Goal: Transaction & Acquisition: Book appointment/travel/reservation

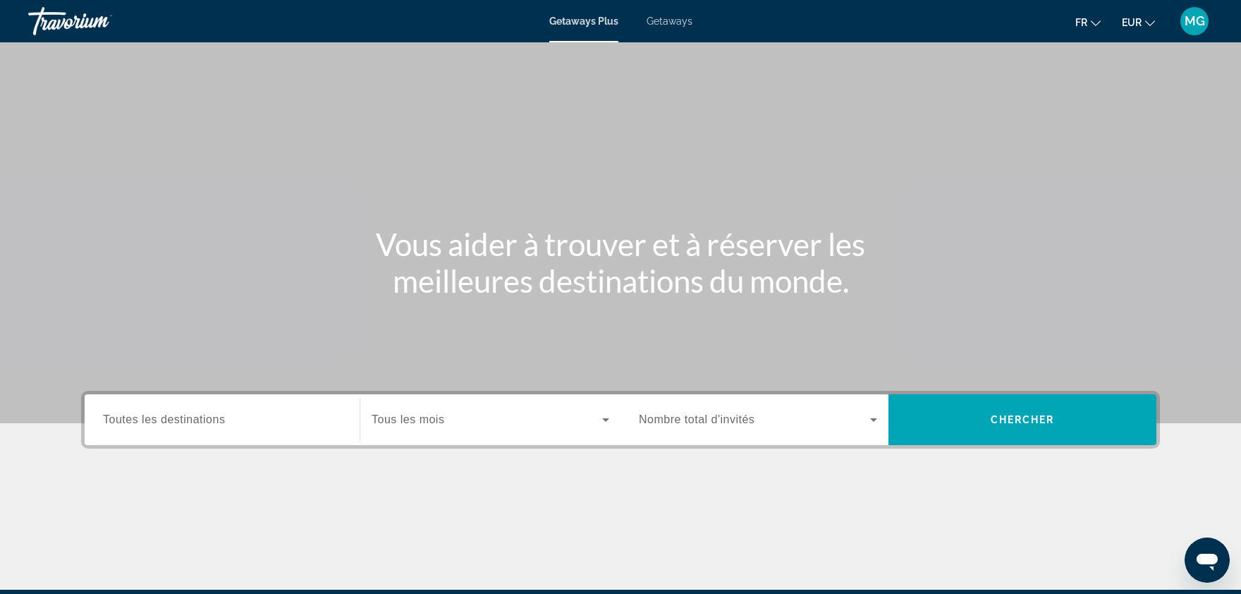
click at [259, 409] on div "Search widget" at bounding box center [222, 420] width 238 height 40
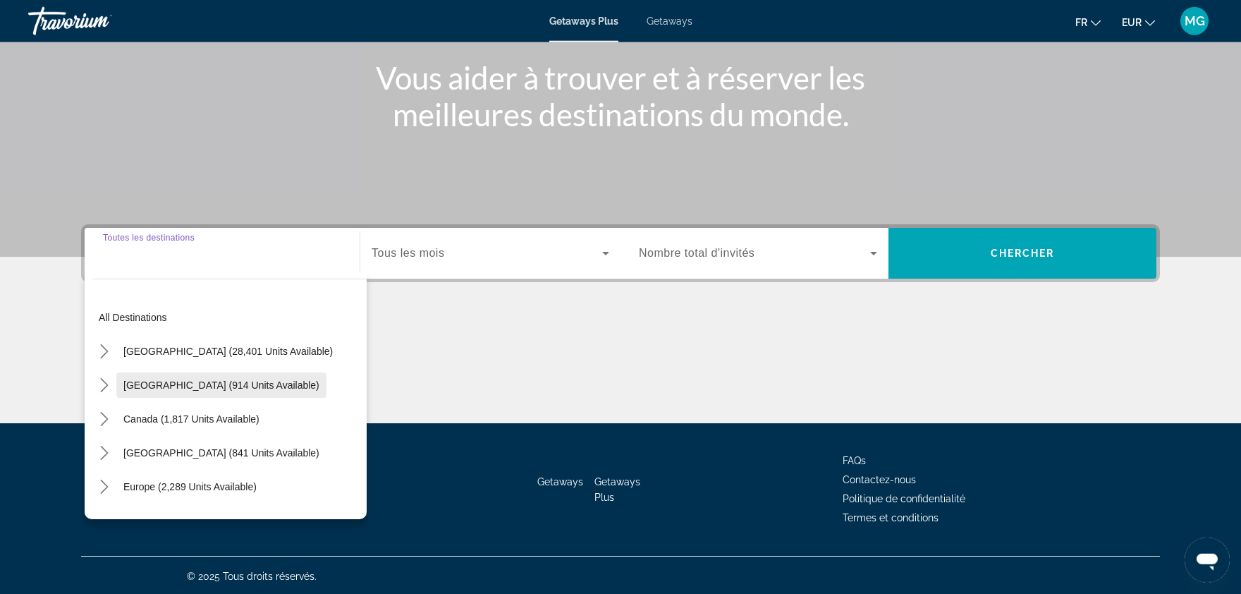
scroll to position [167, 0]
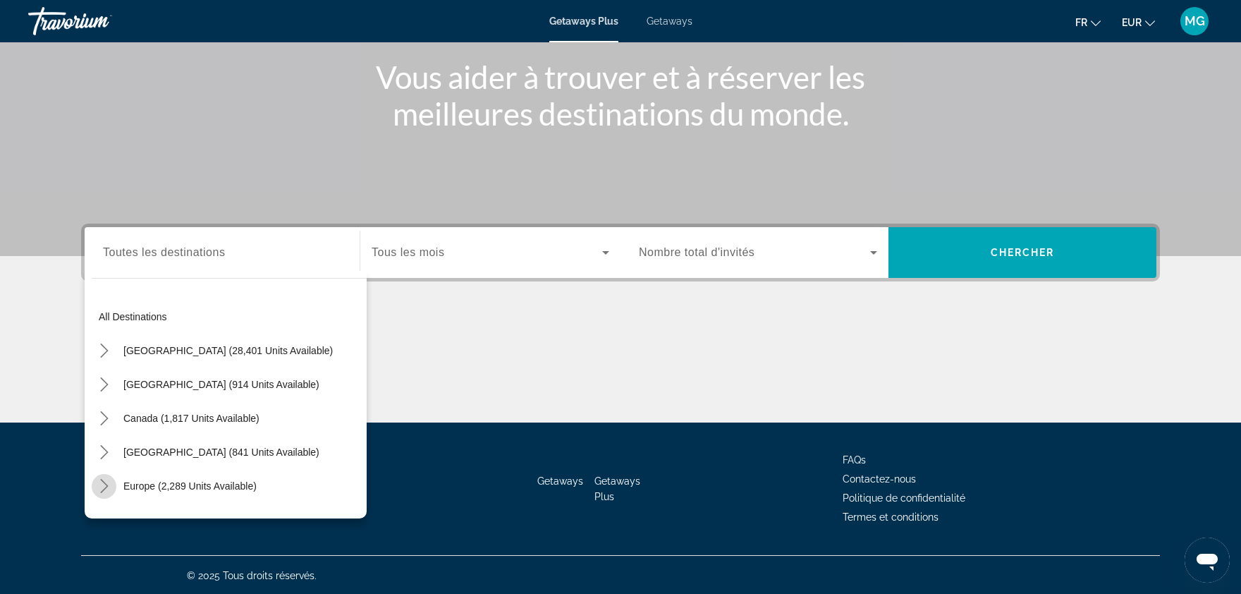
click at [104, 484] on icon "Toggle Europe (2,289 units available) submenu" at bounding box center [104, 486] width 14 height 14
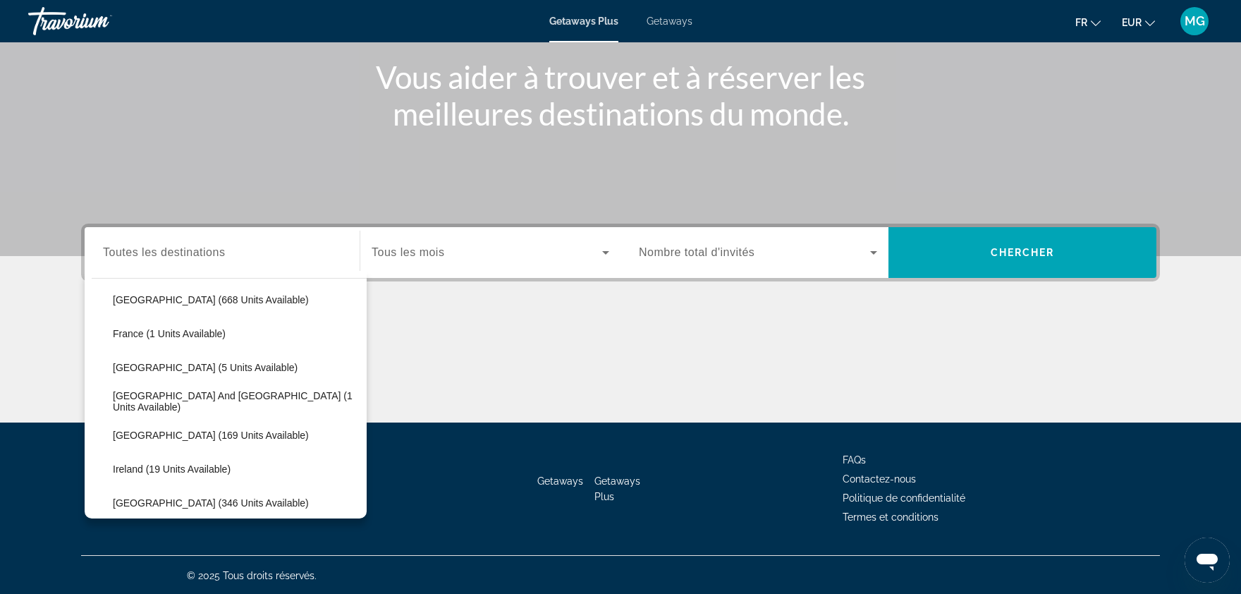
scroll to position [337, 0]
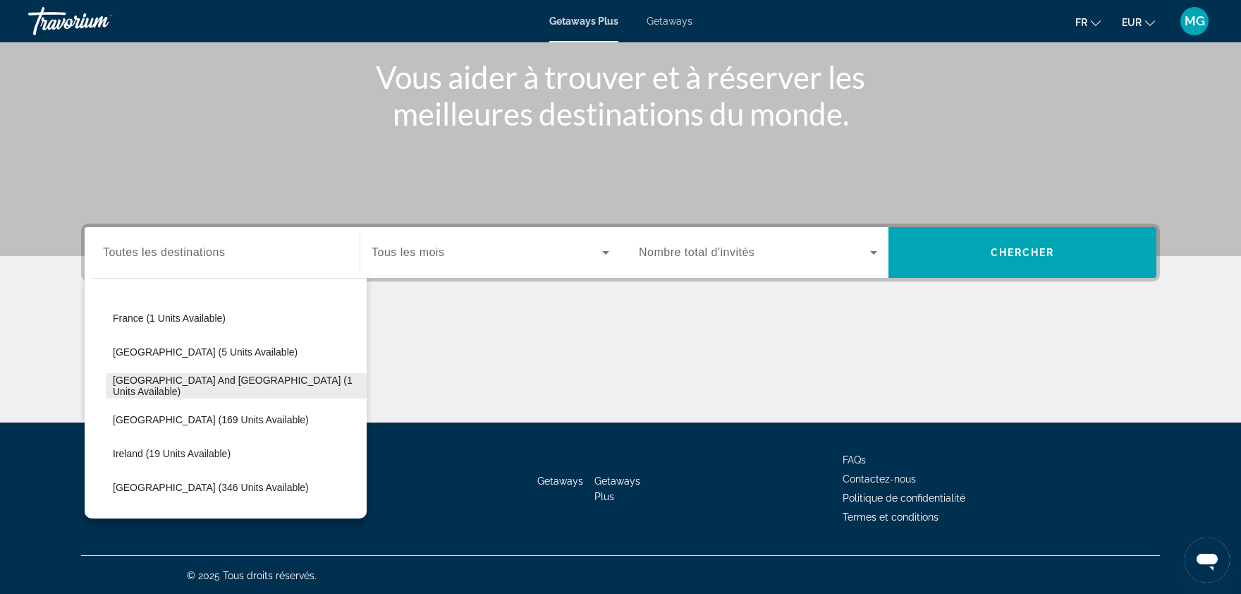
click at [262, 381] on span "[GEOGRAPHIC_DATA] and [GEOGRAPHIC_DATA] (1 units available)" at bounding box center [236, 385] width 247 height 23
type input "**********"
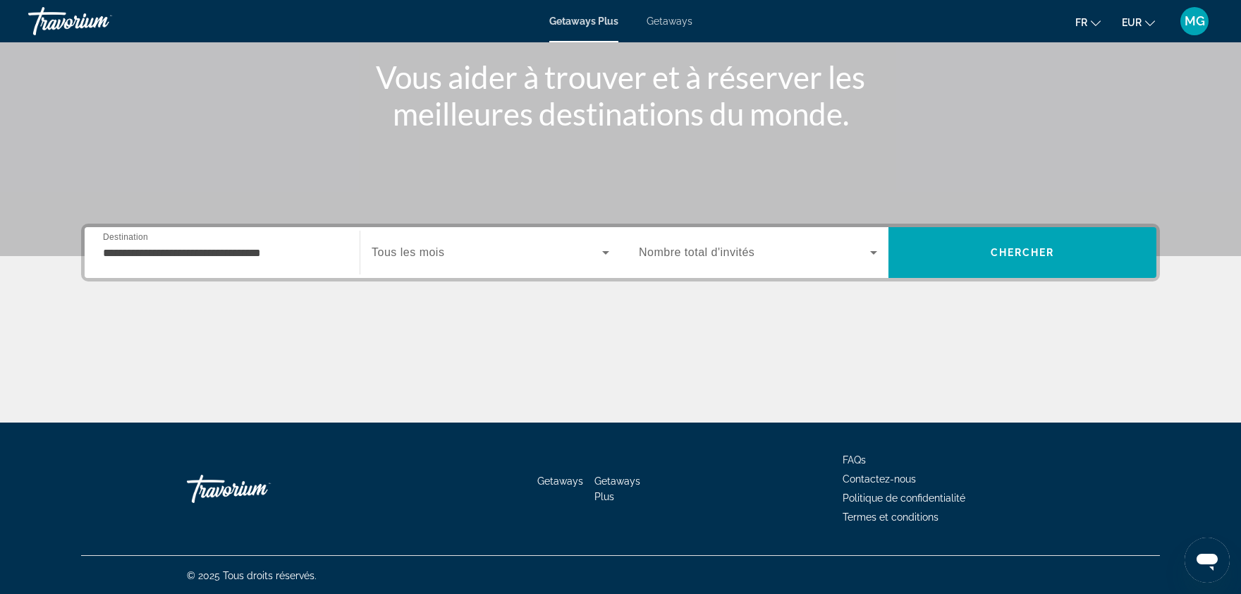
click at [568, 266] on div "Search widget" at bounding box center [491, 252] width 238 height 39
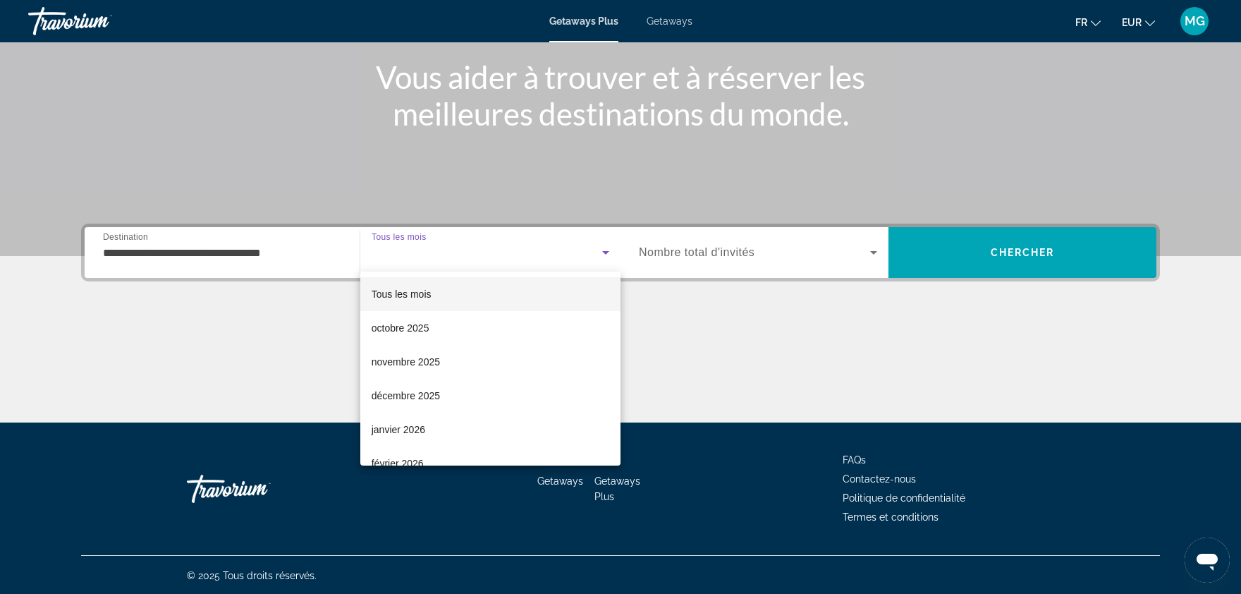
click at [623, 312] on div at bounding box center [620, 297] width 1241 height 594
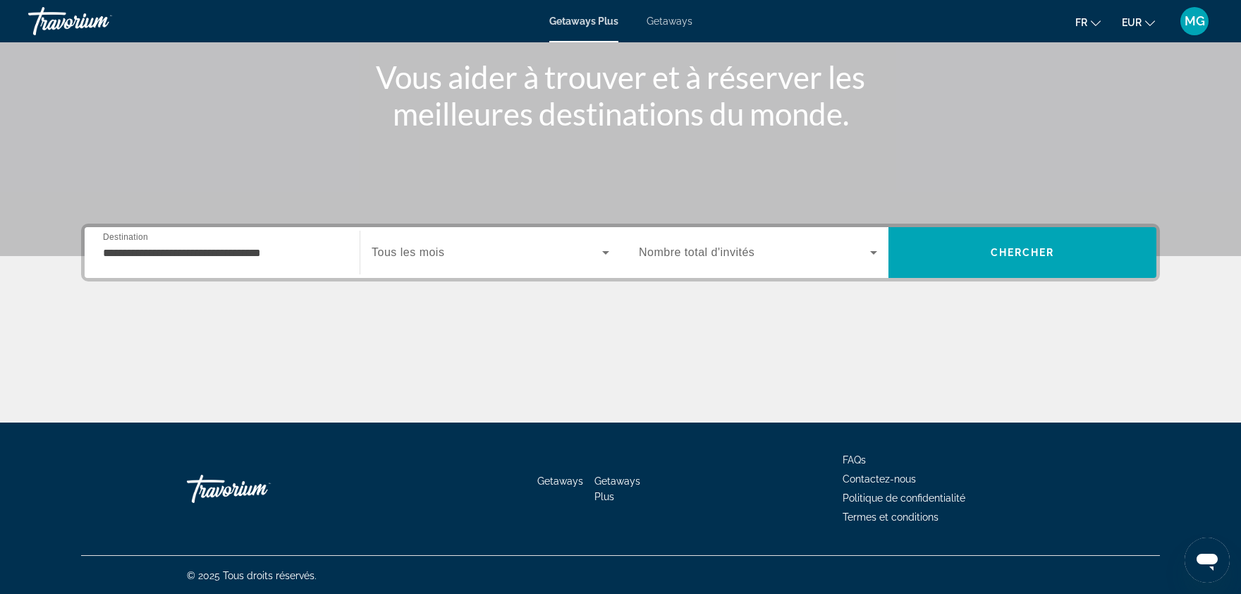
click at [560, 240] on div "Search widget" at bounding box center [491, 252] width 238 height 39
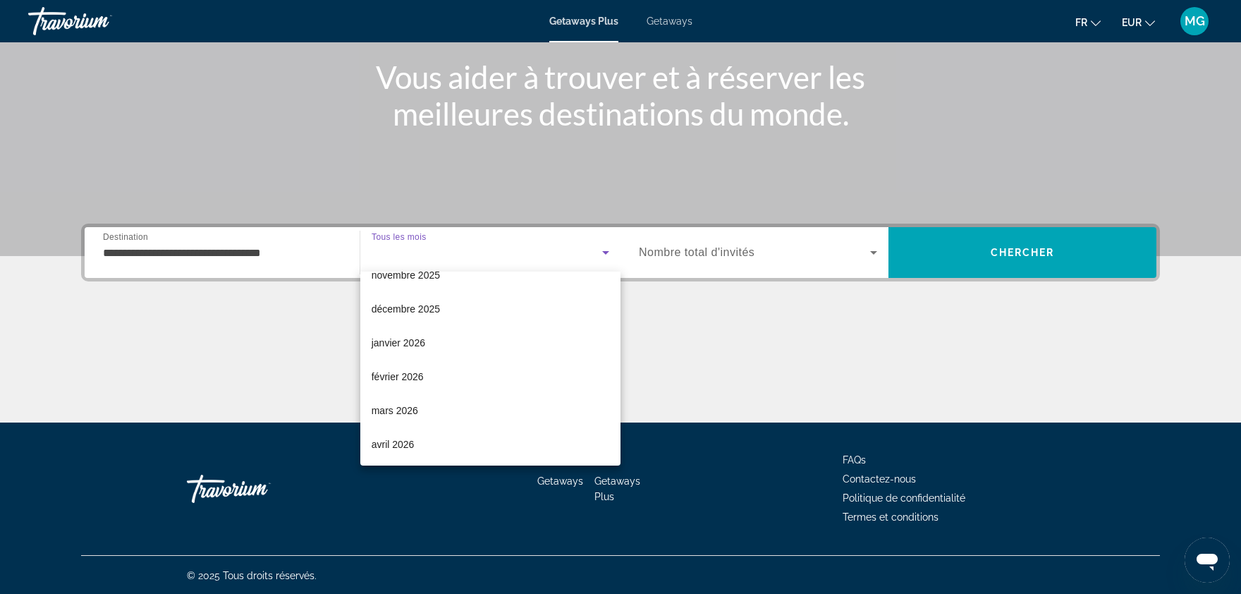
scroll to position [89, 0]
click at [436, 370] on mat-option "février 2026" at bounding box center [490, 374] width 260 height 34
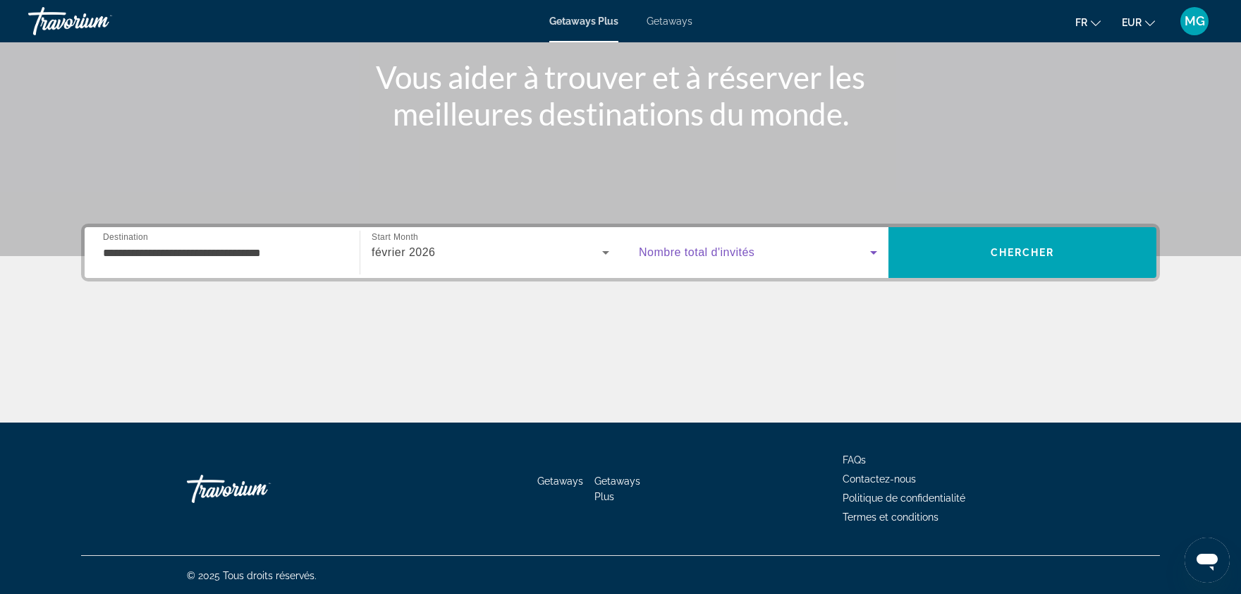
click at [786, 252] on span "Search widget" at bounding box center [754, 252] width 231 height 17
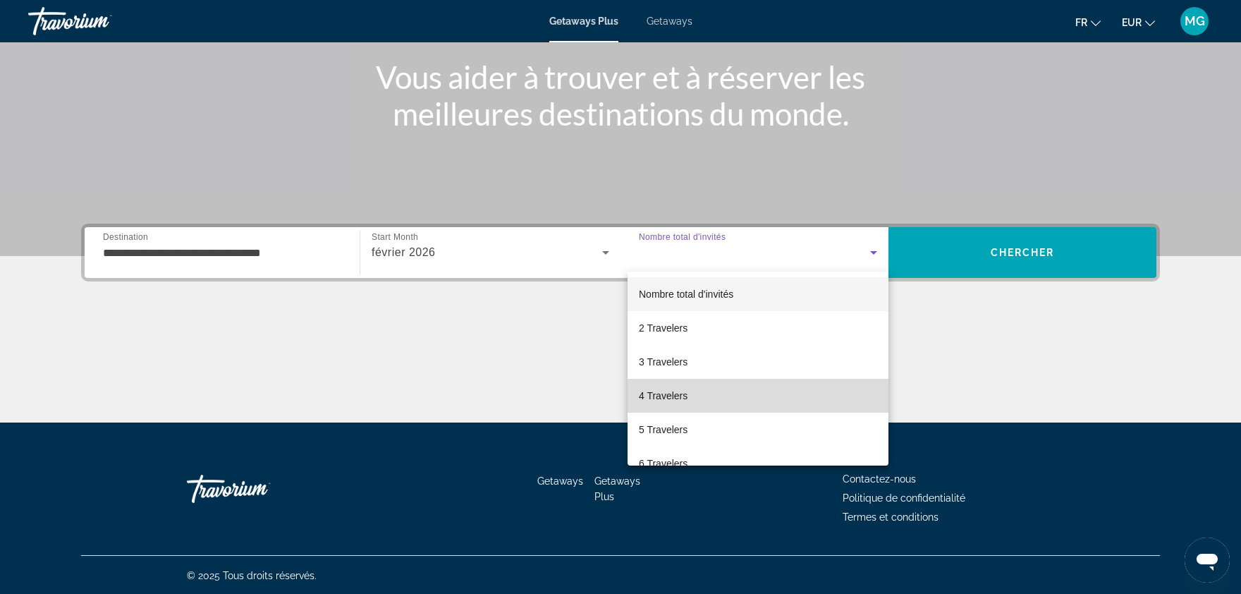
click at [747, 390] on mat-option "4 Travelers" at bounding box center [757, 396] width 261 height 34
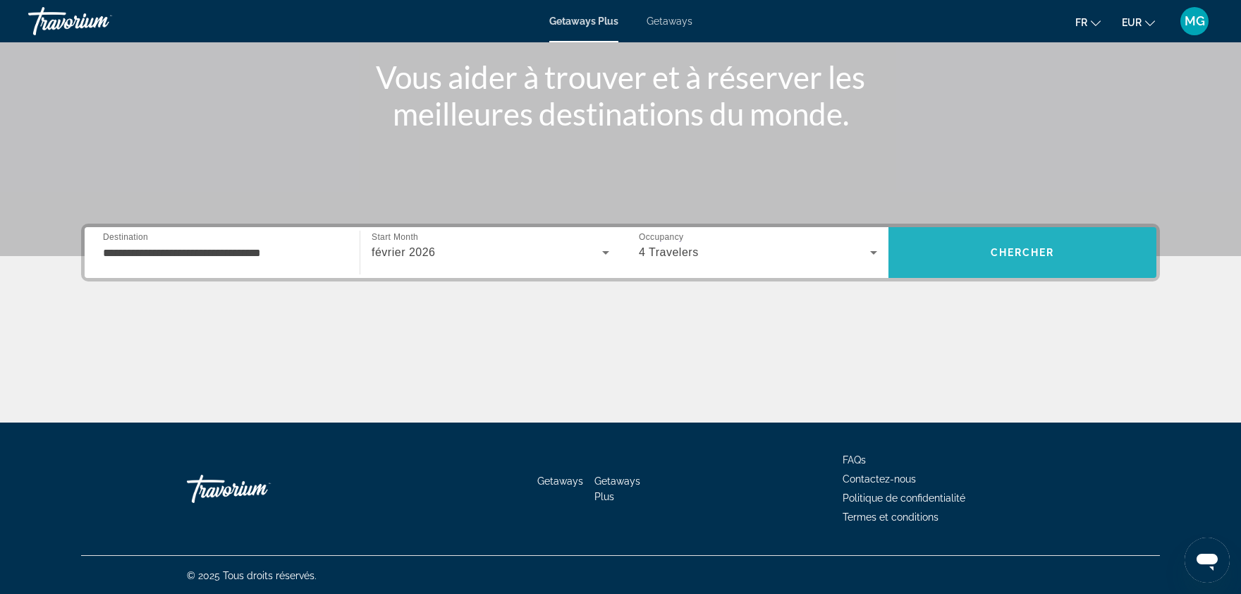
click at [985, 252] on span "Search" at bounding box center [1022, 252] width 268 height 34
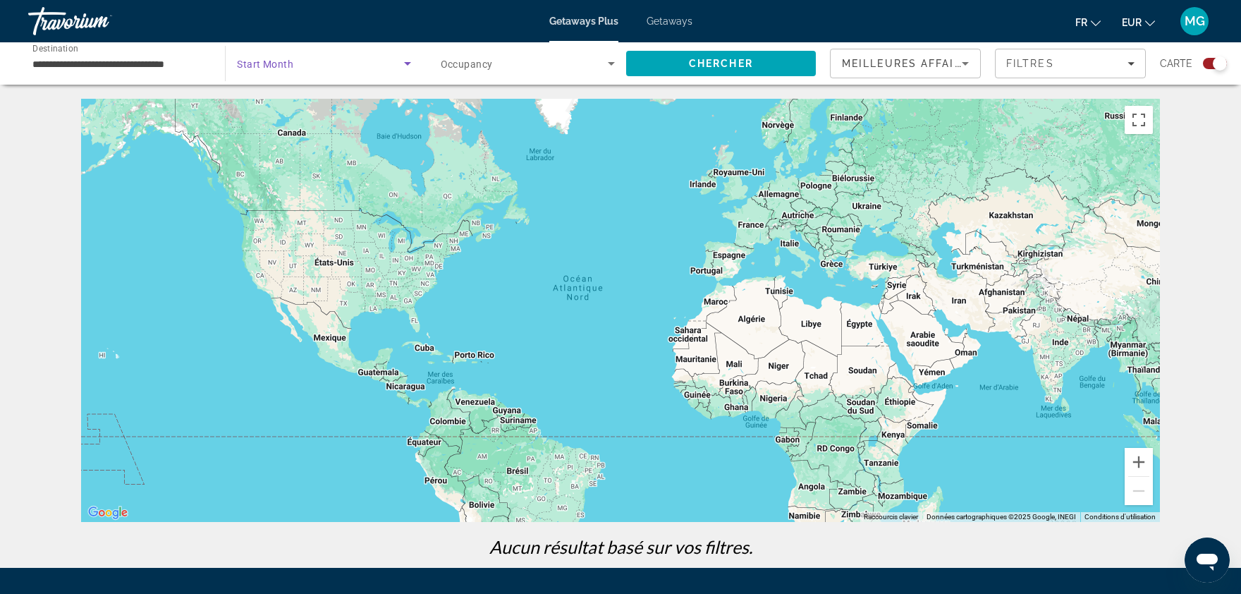
click at [357, 68] on span "Search widget" at bounding box center [320, 63] width 166 height 17
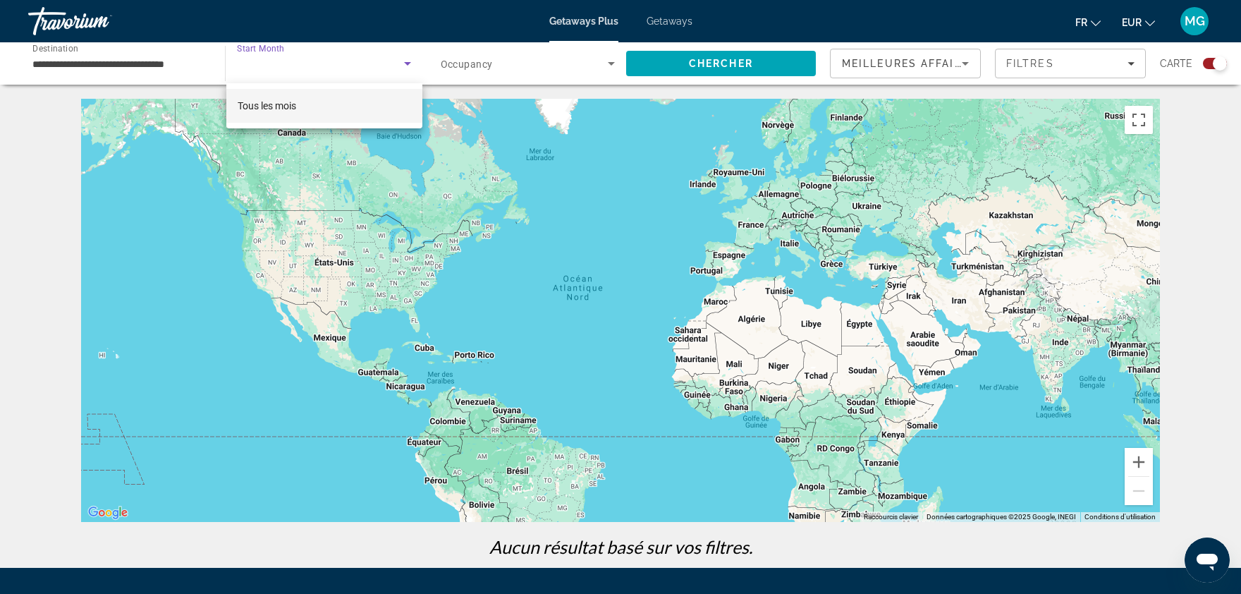
click at [312, 56] on div at bounding box center [620, 297] width 1241 height 594
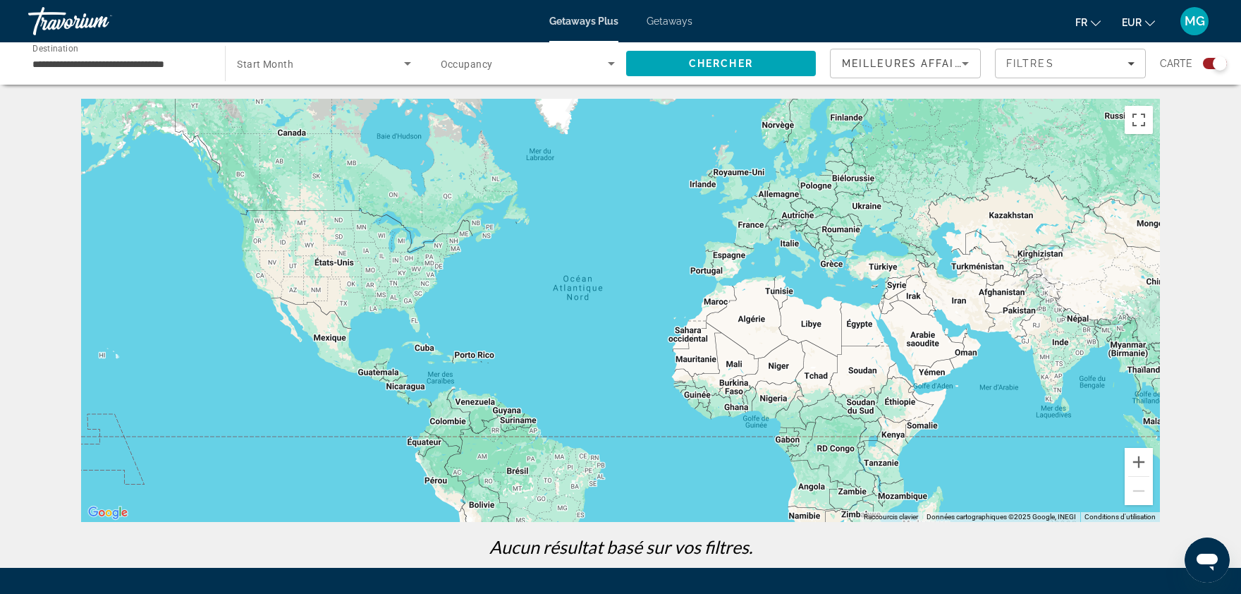
click at [1205, 63] on div "Search widget" at bounding box center [1215, 63] width 24 height 11
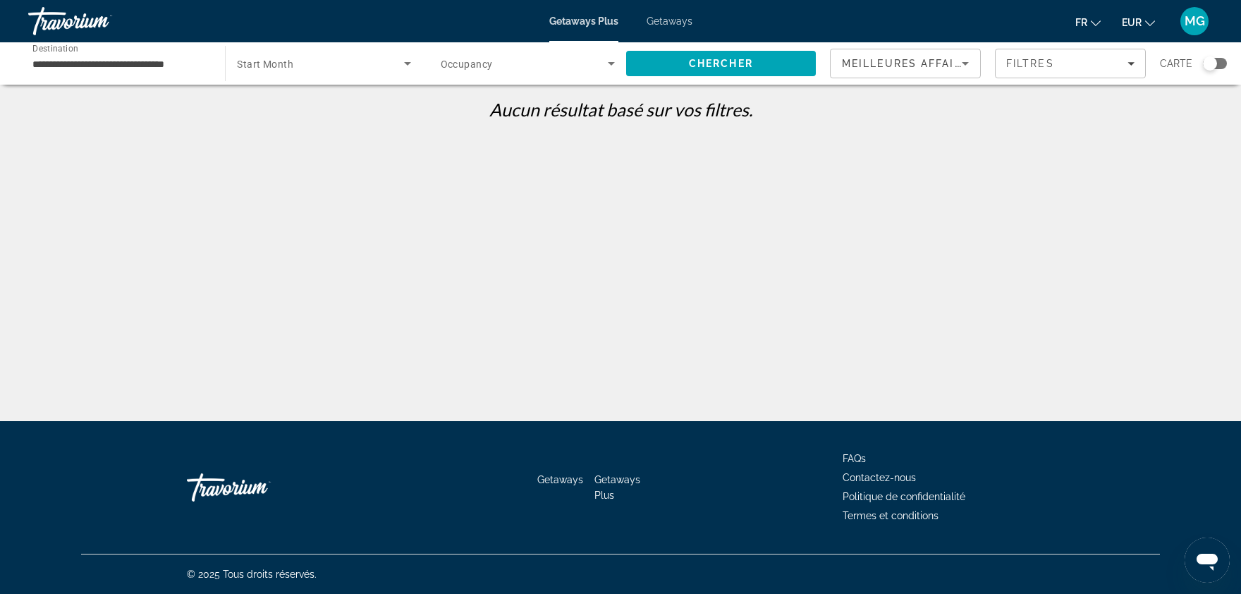
click at [663, 20] on span "Getaways" at bounding box center [669, 21] width 46 height 11
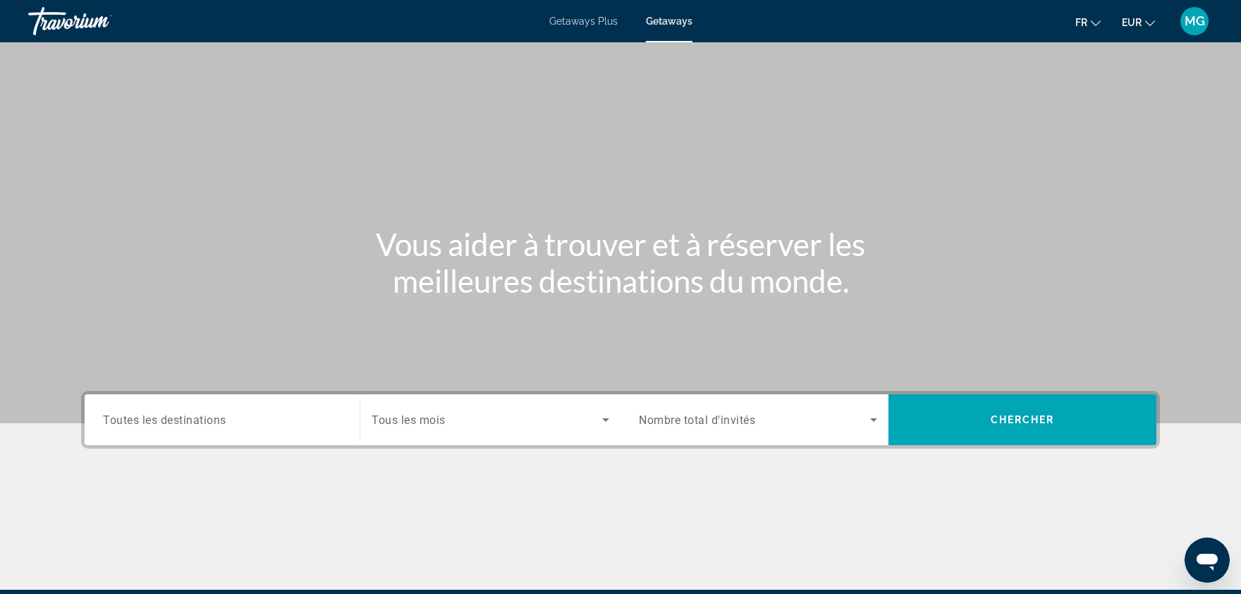
click at [179, 419] on span "Toutes les destinations" at bounding box center [164, 418] width 123 height 13
click at [179, 419] on input "Destination Toutes les destinations" at bounding box center [222, 420] width 238 height 17
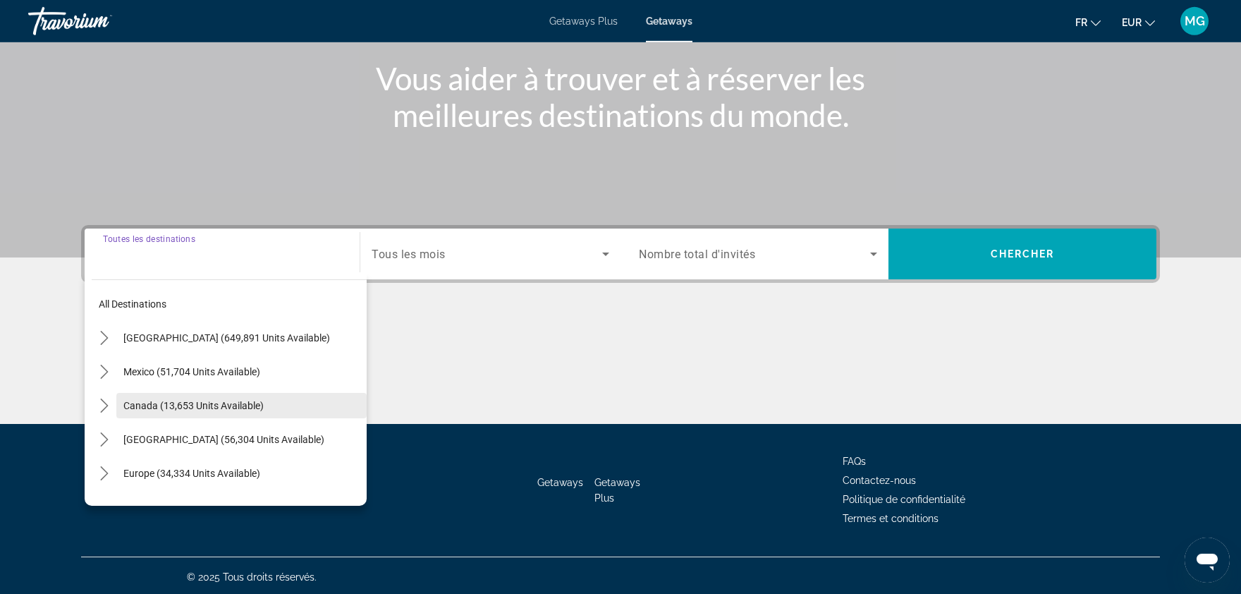
scroll to position [167, 0]
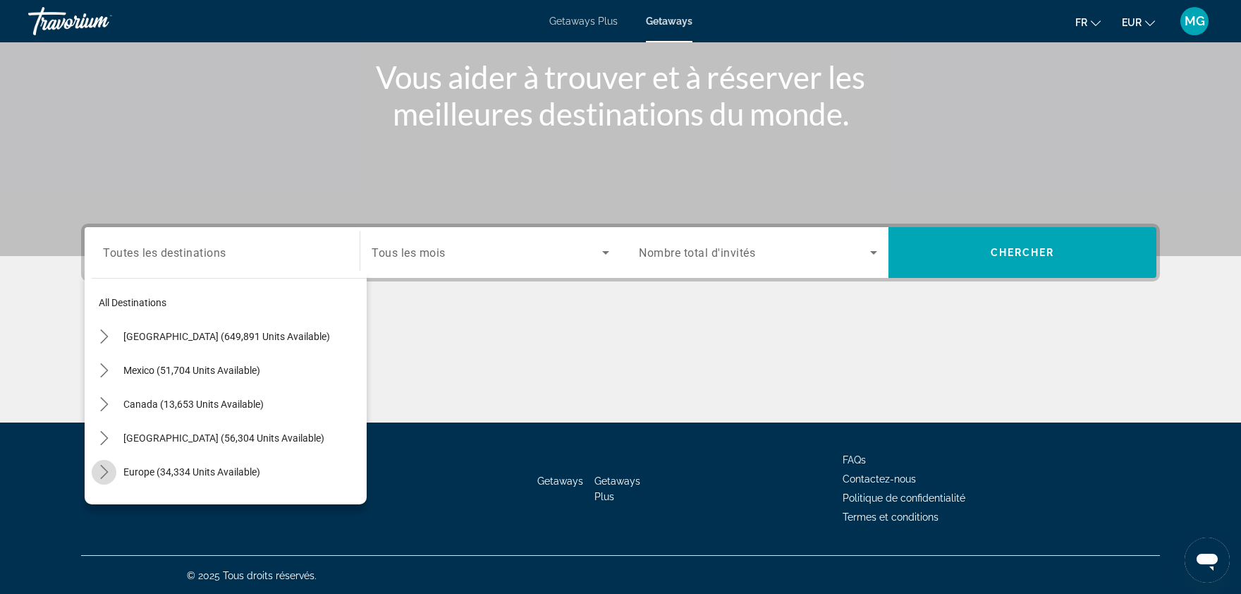
click at [102, 471] on icon "Toggle Europe (34,334 units available) submenu" at bounding box center [104, 472] width 14 height 14
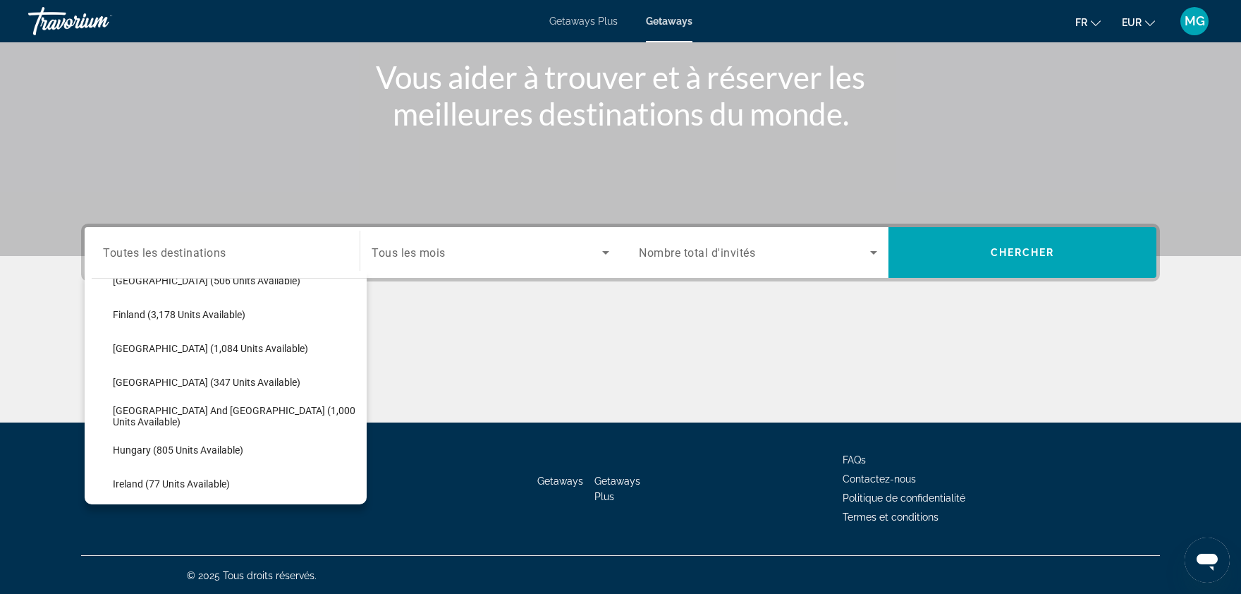
scroll to position [376, 0]
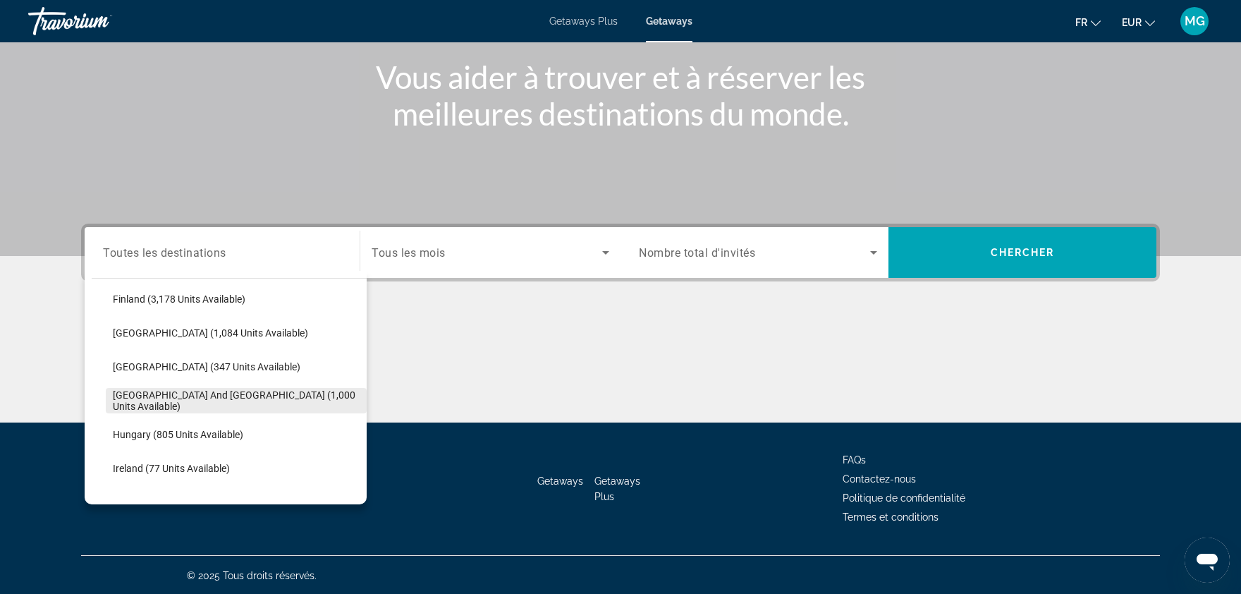
click at [273, 394] on span "[GEOGRAPHIC_DATA] and [GEOGRAPHIC_DATA] (1,000 units available)" at bounding box center [236, 400] width 247 height 23
type input "**********"
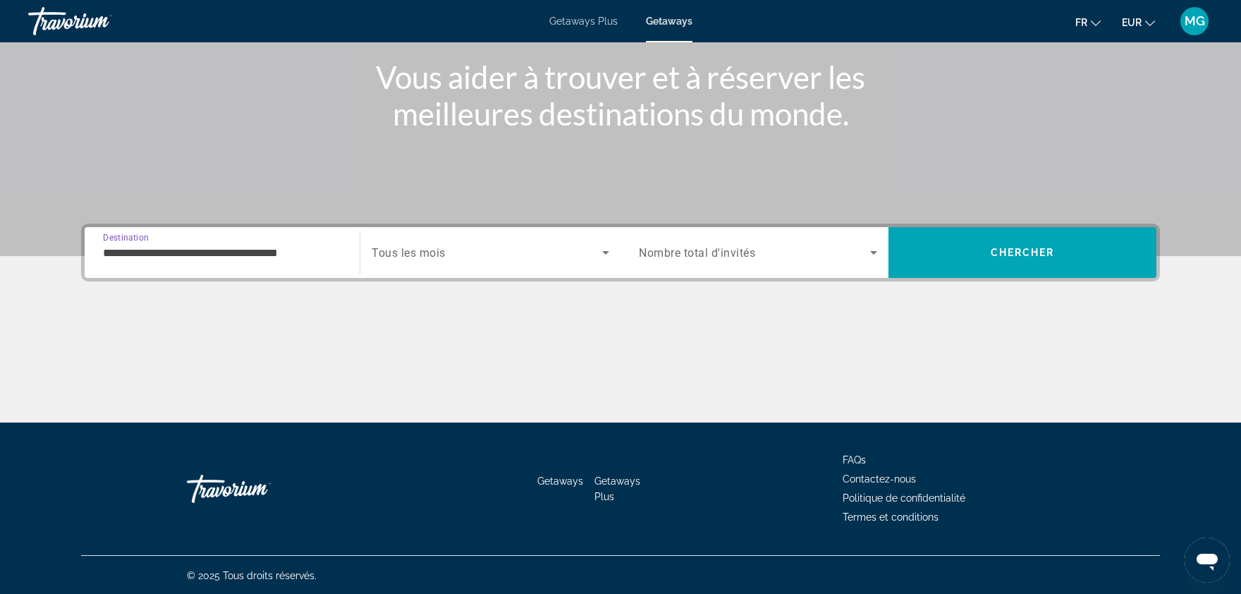
click at [410, 261] on div "Search widget" at bounding box center [491, 252] width 238 height 39
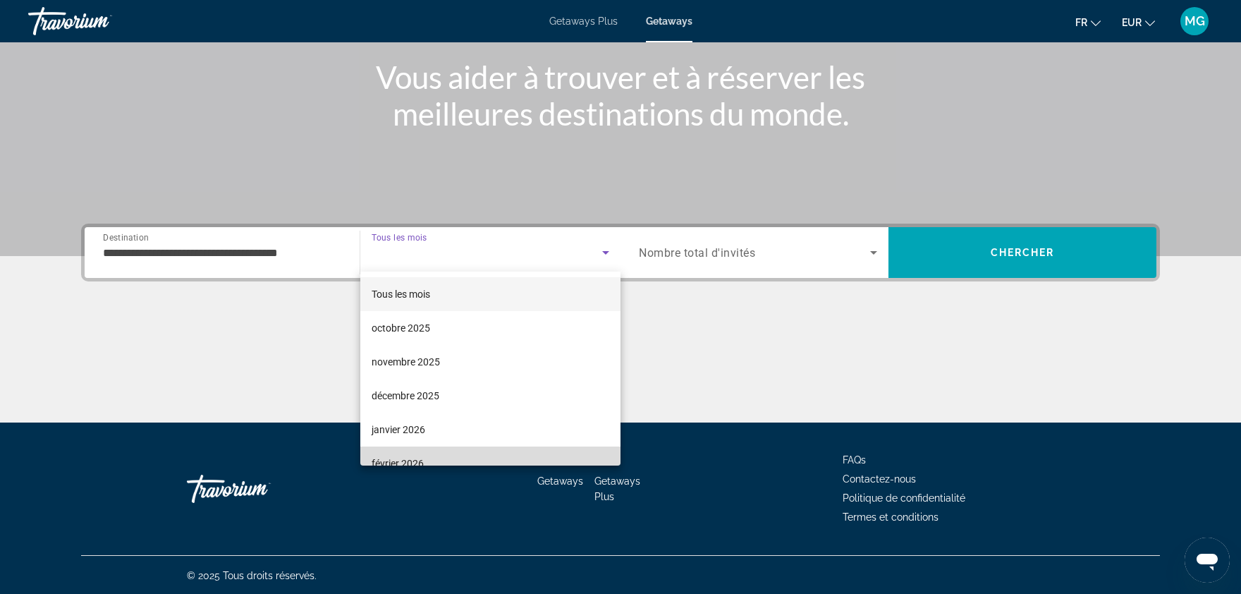
click at [417, 457] on span "février 2026" at bounding box center [398, 463] width 52 height 17
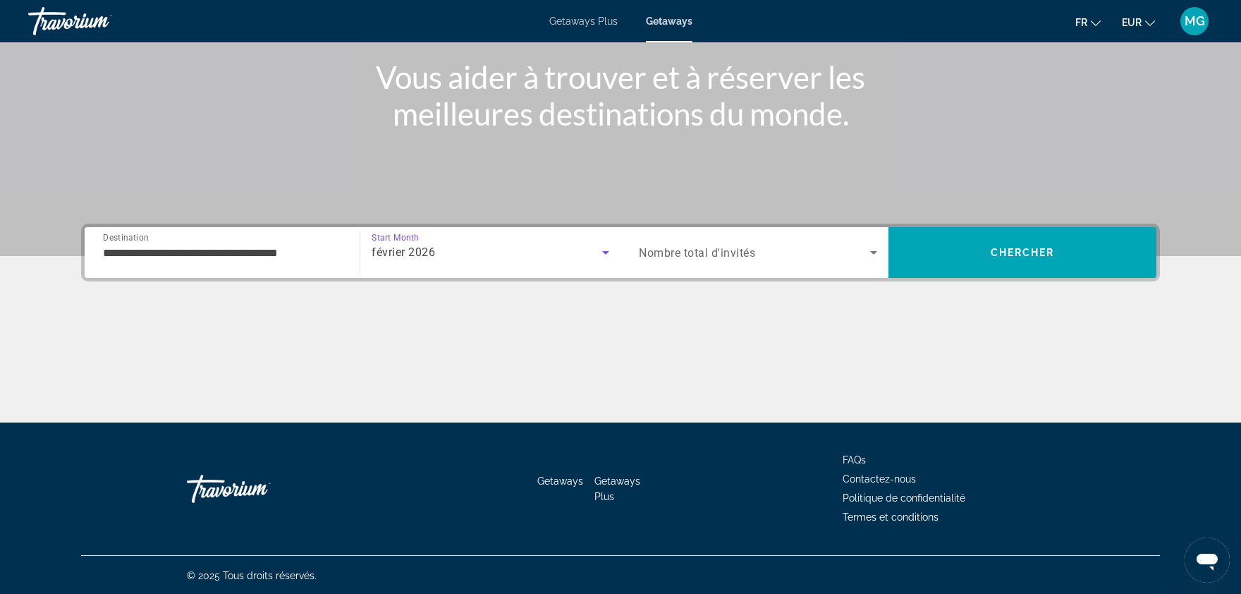
click at [742, 253] on span "Nombre total d'invités" at bounding box center [697, 252] width 116 height 13
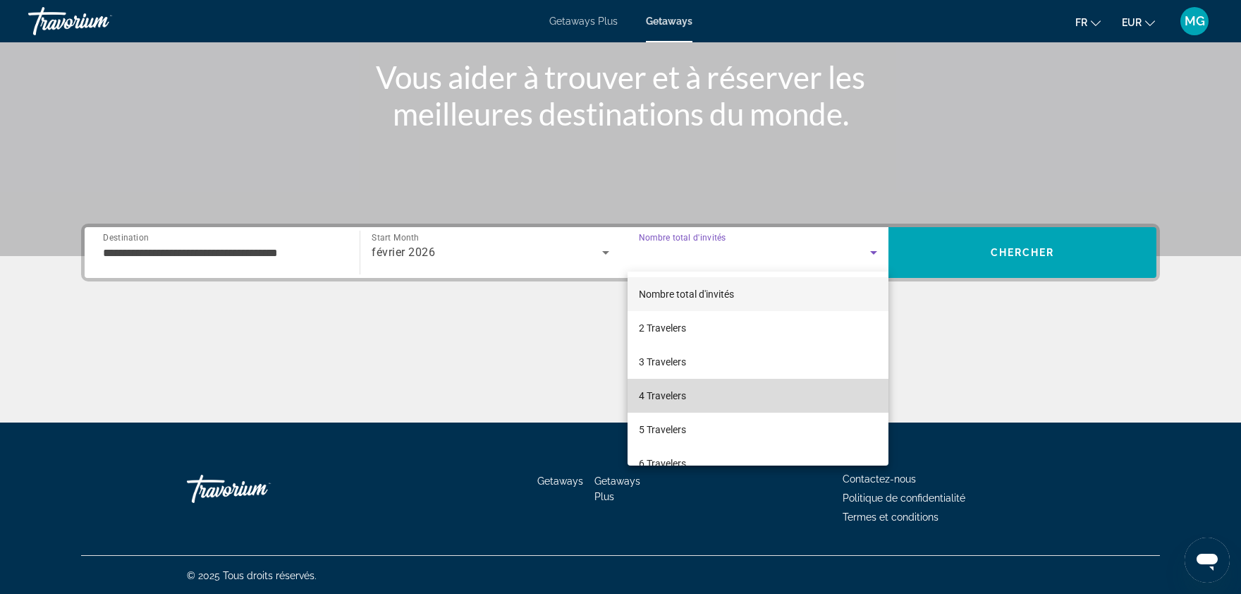
click at [670, 392] on span "4 Travelers" at bounding box center [662, 395] width 47 height 17
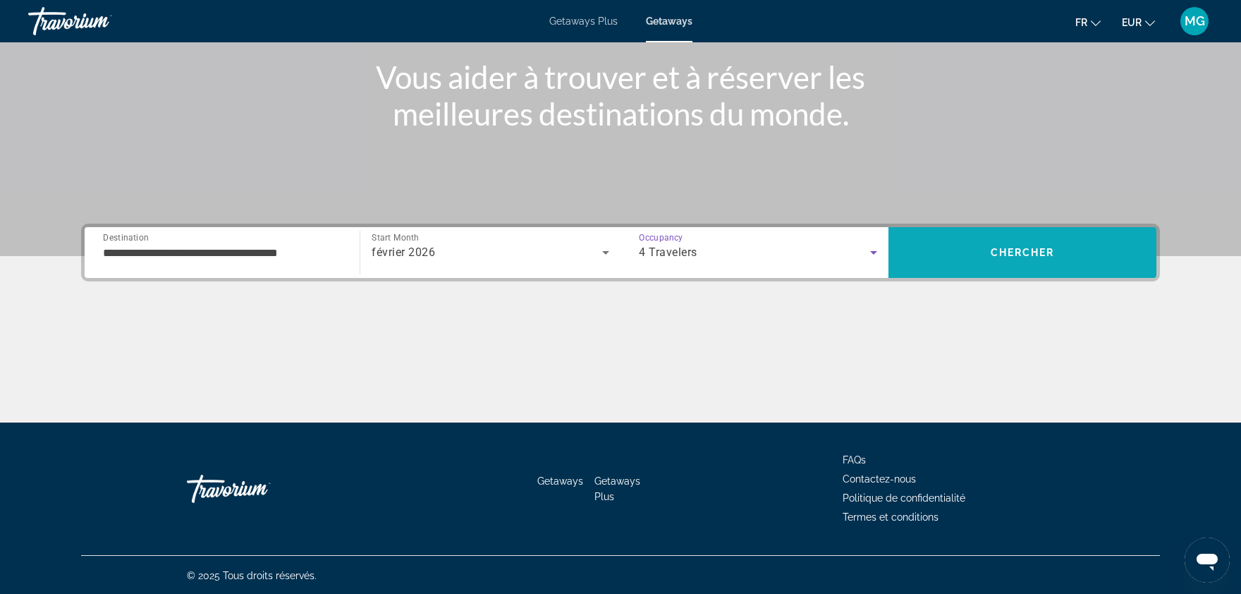
click at [1006, 257] on span "Chercher" at bounding box center [1023, 252] width 64 height 11
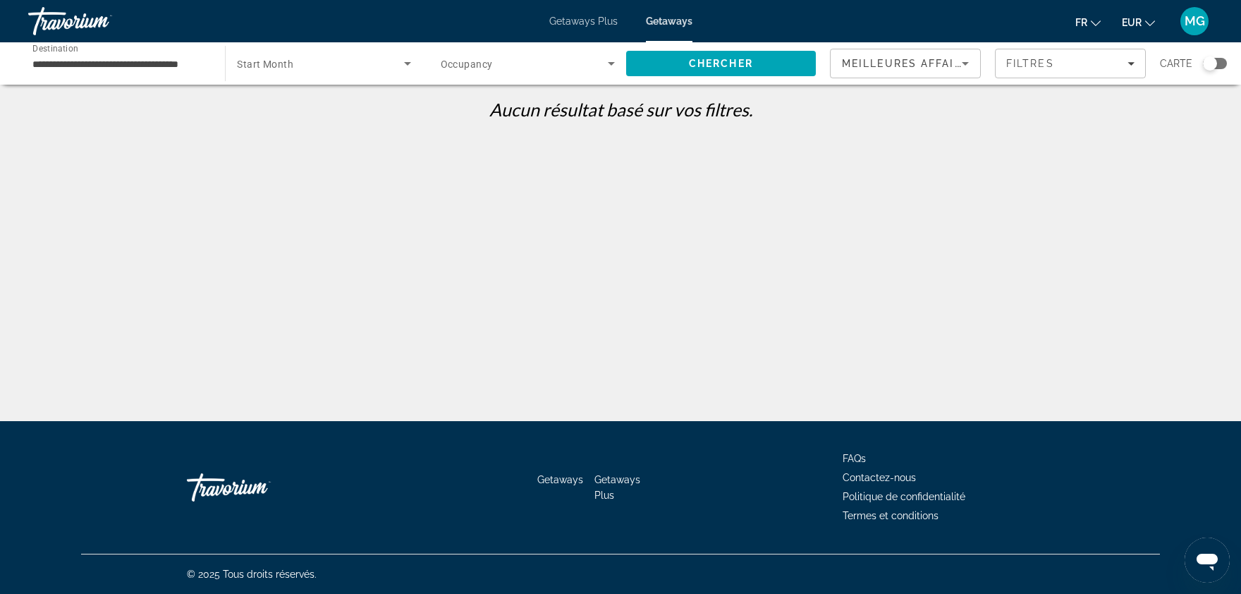
click at [174, 74] on div "**********" at bounding box center [119, 64] width 174 height 40
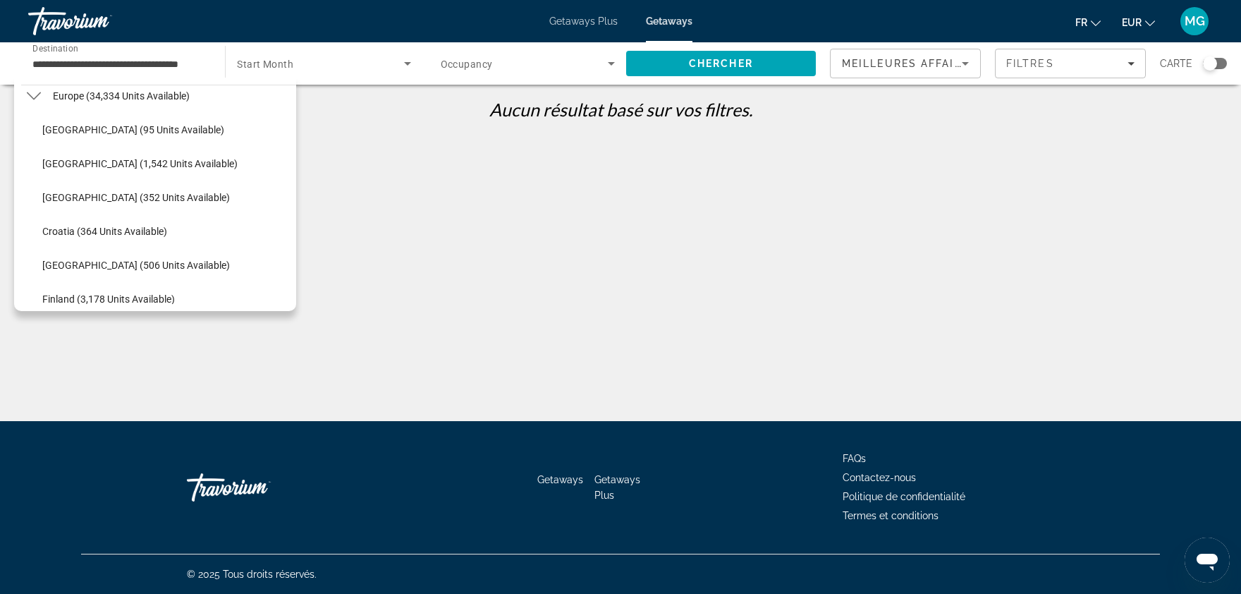
scroll to position [175, 0]
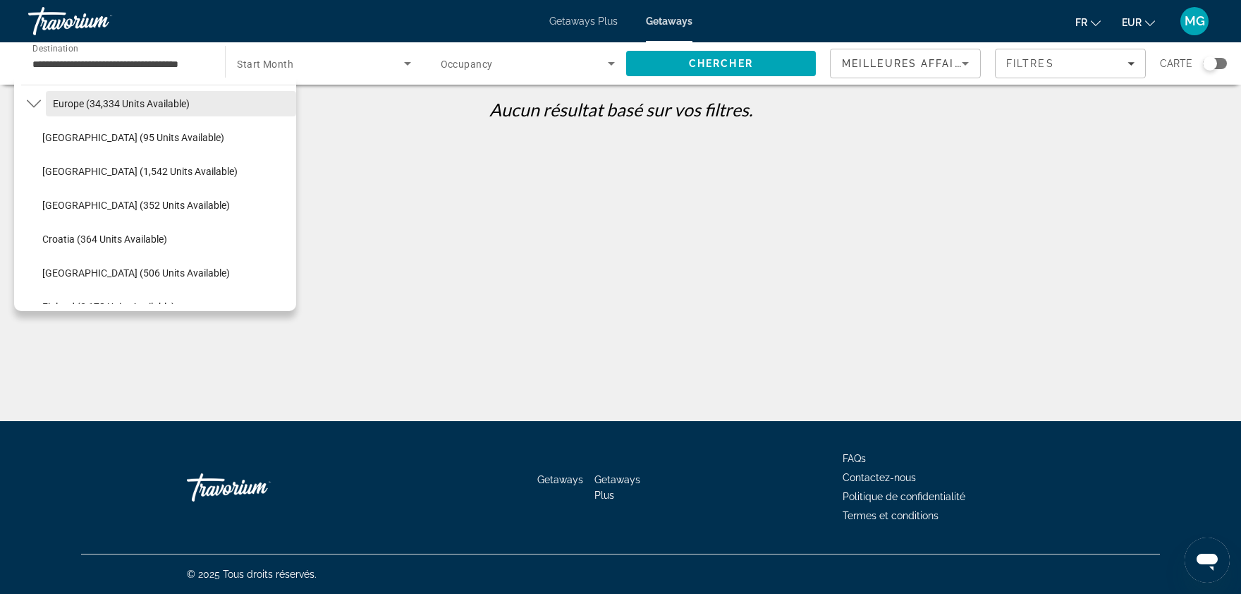
click at [159, 104] on span "Europe (34,334 units available)" at bounding box center [121, 103] width 137 height 11
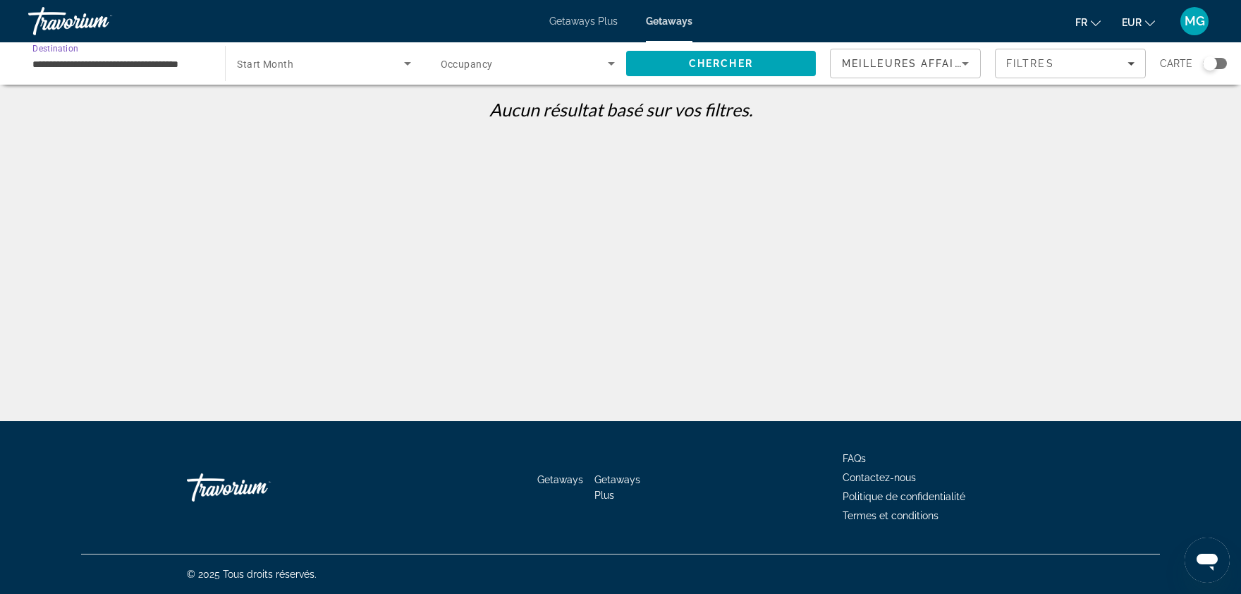
type input "**********"
click at [295, 63] on span "Search widget" at bounding box center [320, 63] width 166 height 17
click at [283, 97] on span "Tous les mois" at bounding box center [267, 105] width 59 height 17
click at [451, 71] on span "Search widget" at bounding box center [524, 63] width 167 height 17
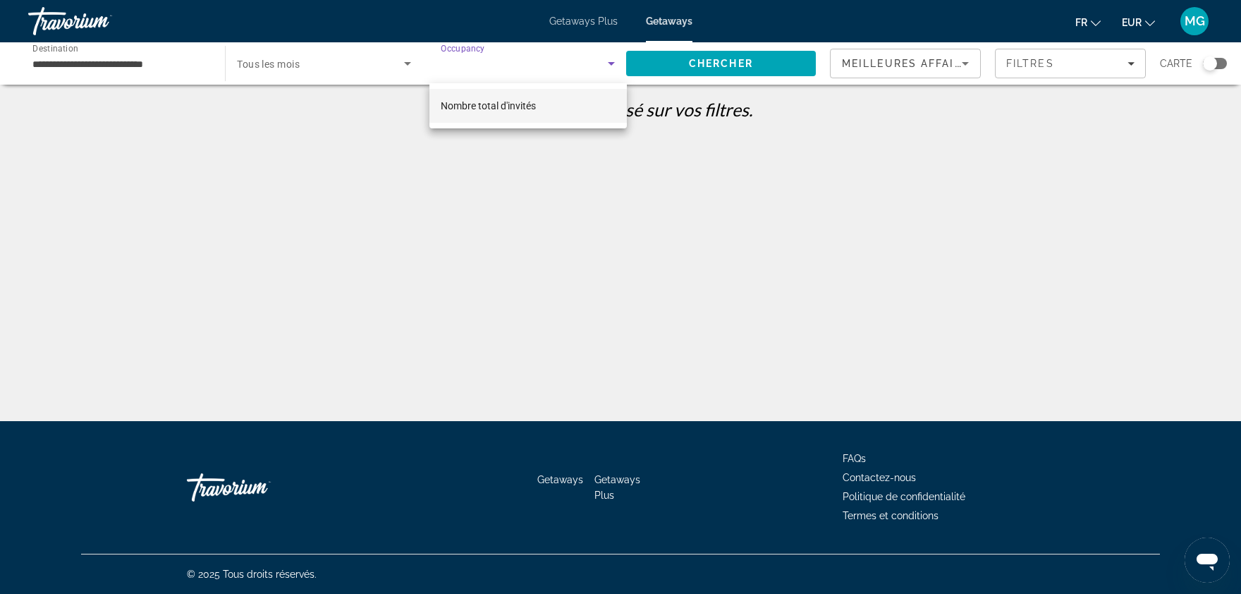
click at [467, 102] on span "Nombre total d'invités" at bounding box center [488, 105] width 95 height 11
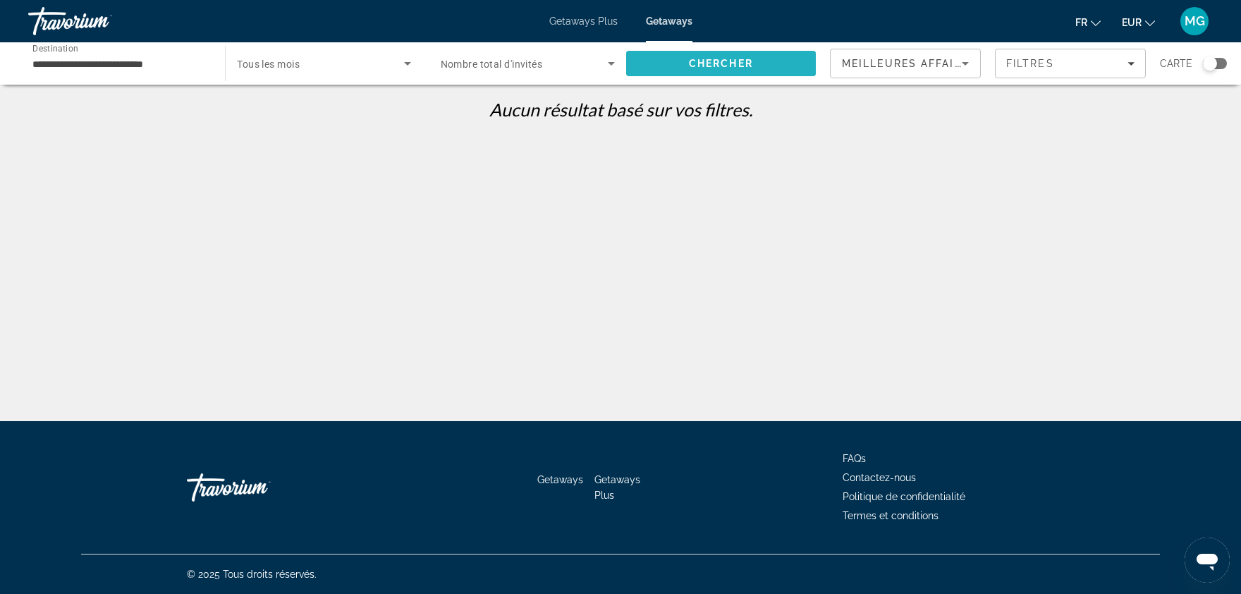
click at [684, 57] on span "Search" at bounding box center [721, 64] width 190 height 34
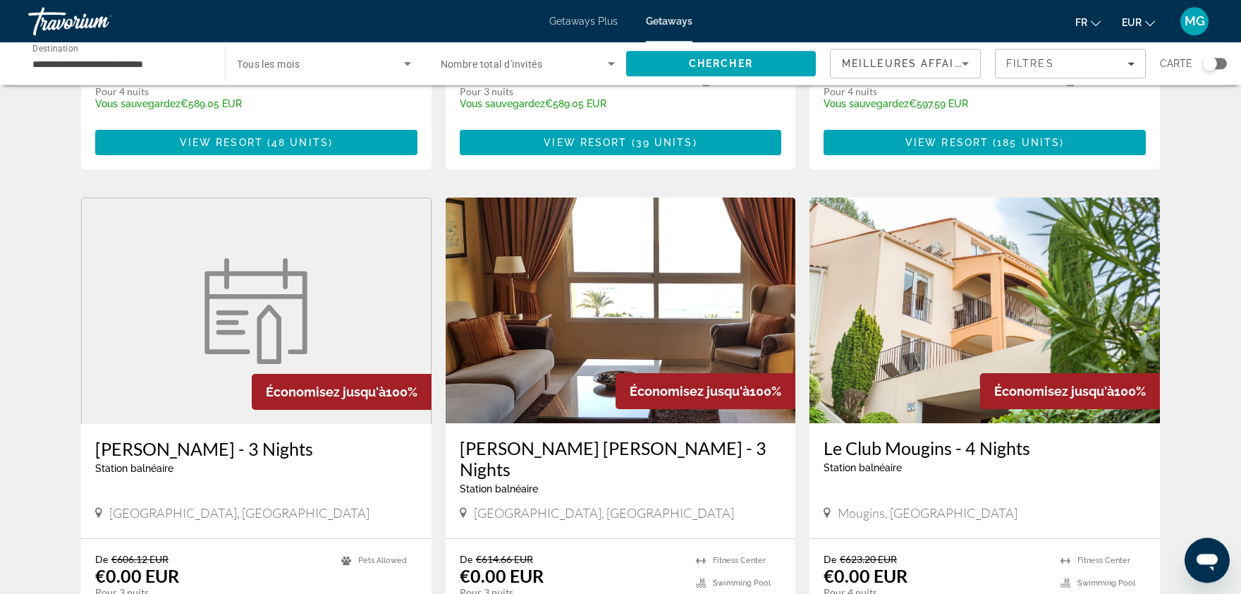
scroll to position [1427, 0]
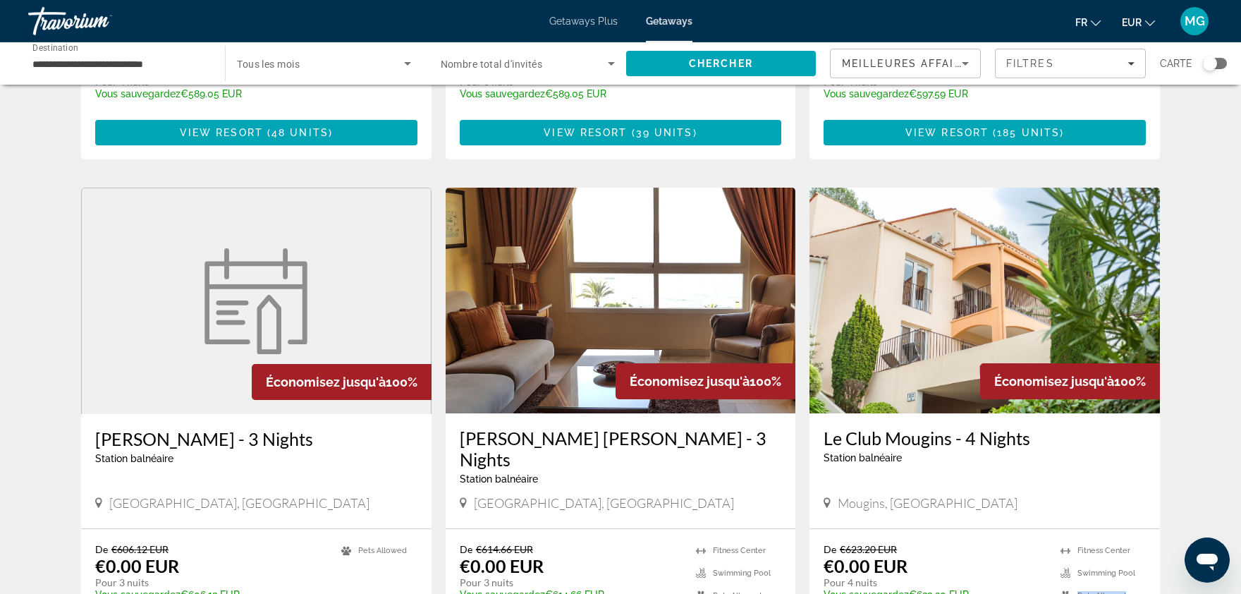
drag, startPoint x: 1240, startPoint y: 109, endPoint x: 1231, endPoint y: 549, distance: 440.0
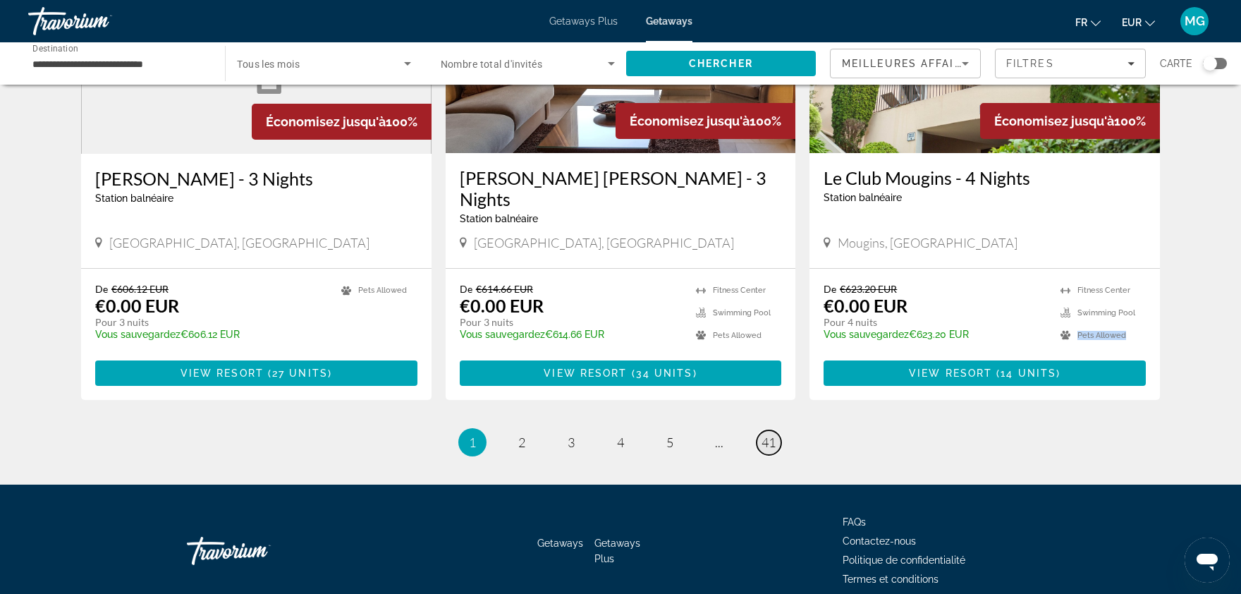
click at [766, 434] on span "41" at bounding box center [768, 442] width 14 height 16
